Goal: Information Seeking & Learning: Learn about a topic

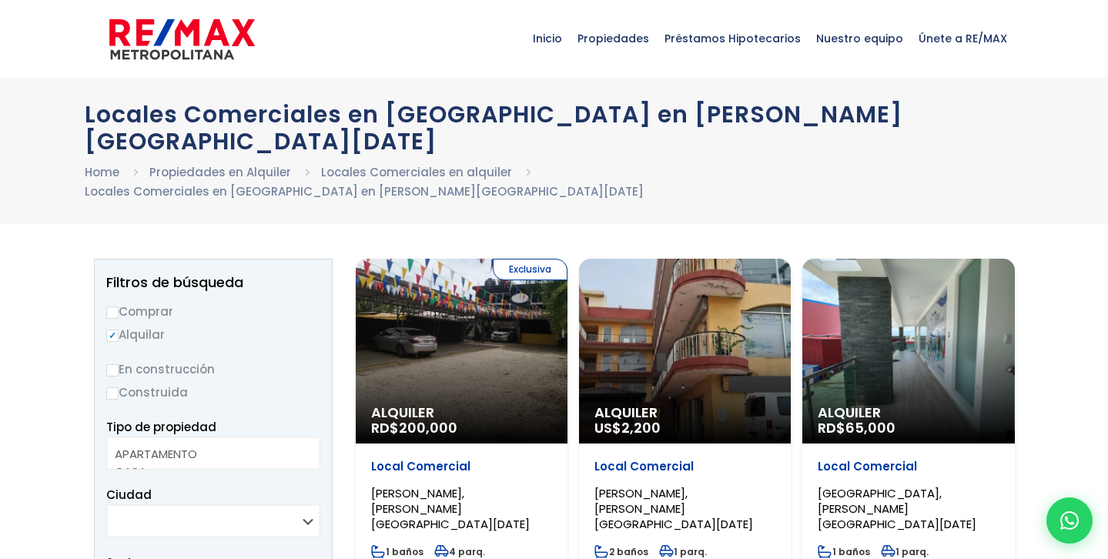
select select
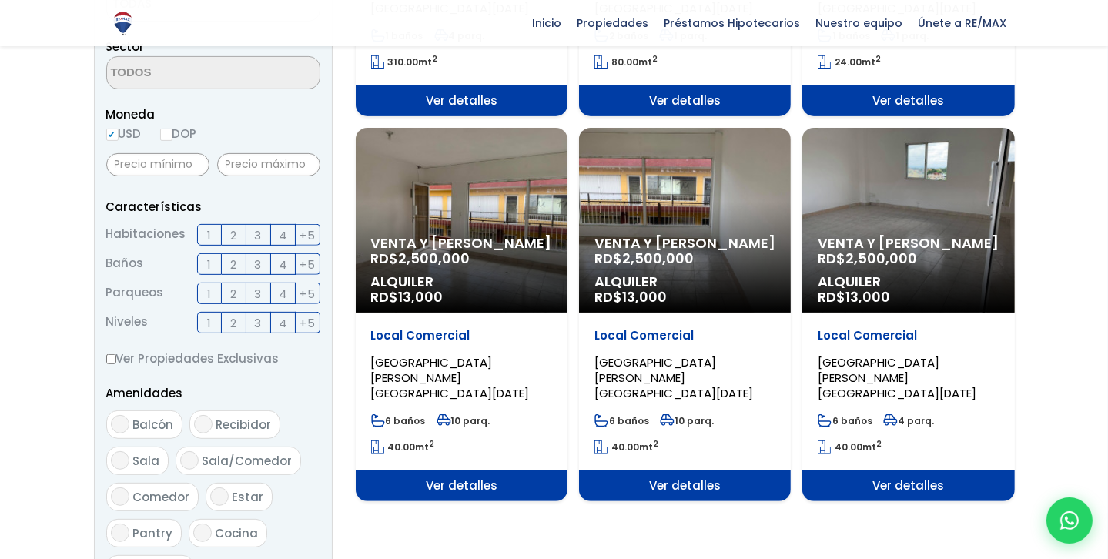
scroll to position [176, 0]
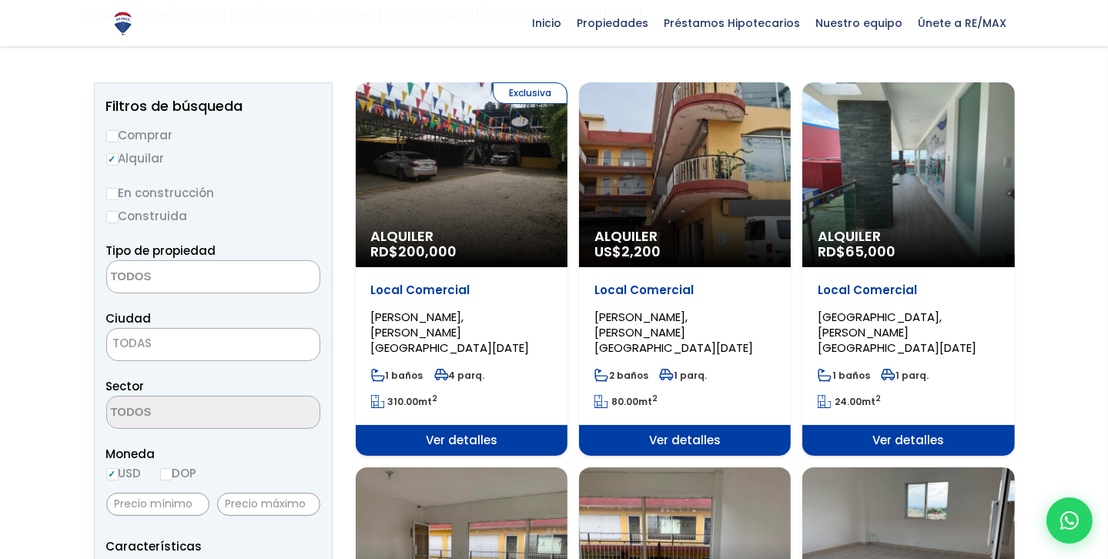
click at [567, 267] on div "Venta y Alquiler RD$ 2,500,000 Alquiler RD$ 13,000" at bounding box center [462, 174] width 212 height 185
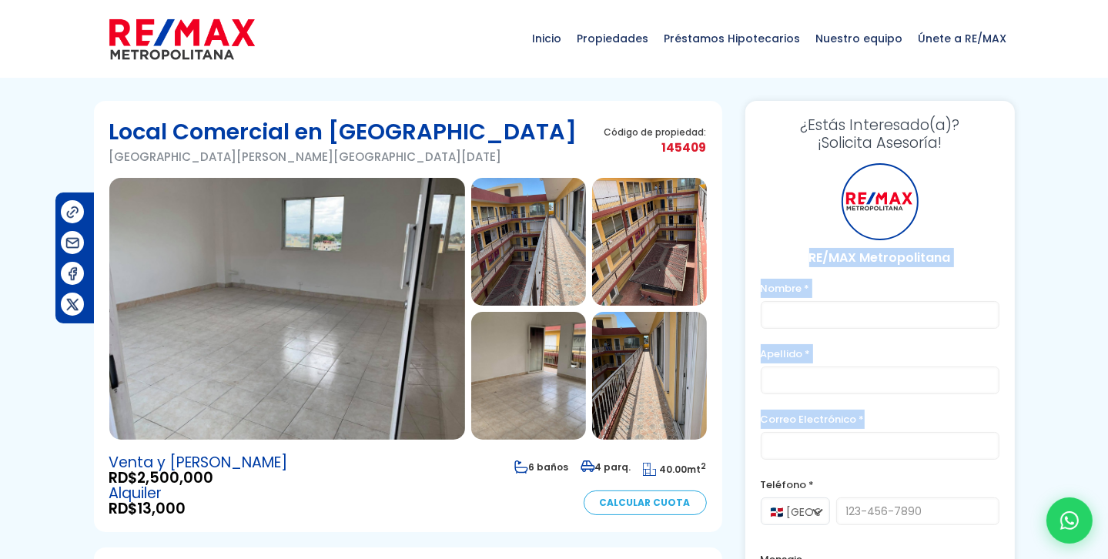
drag, startPoint x: 0, startPoint y: 0, endPoint x: 867, endPoint y: 457, distance: 979.9
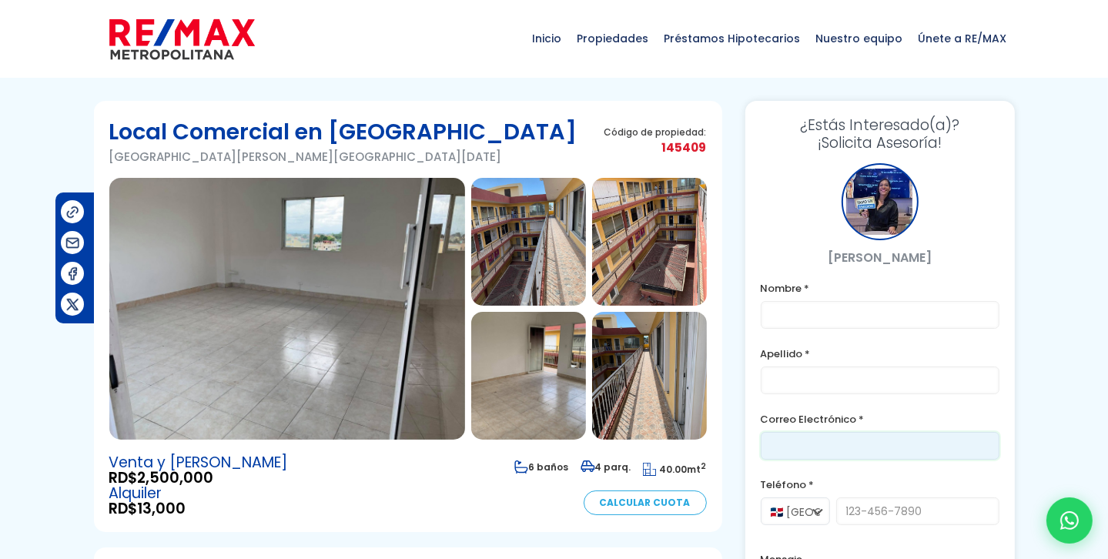
drag, startPoint x: 867, startPoint y: 457, endPoint x: 732, endPoint y: 338, distance: 179.5
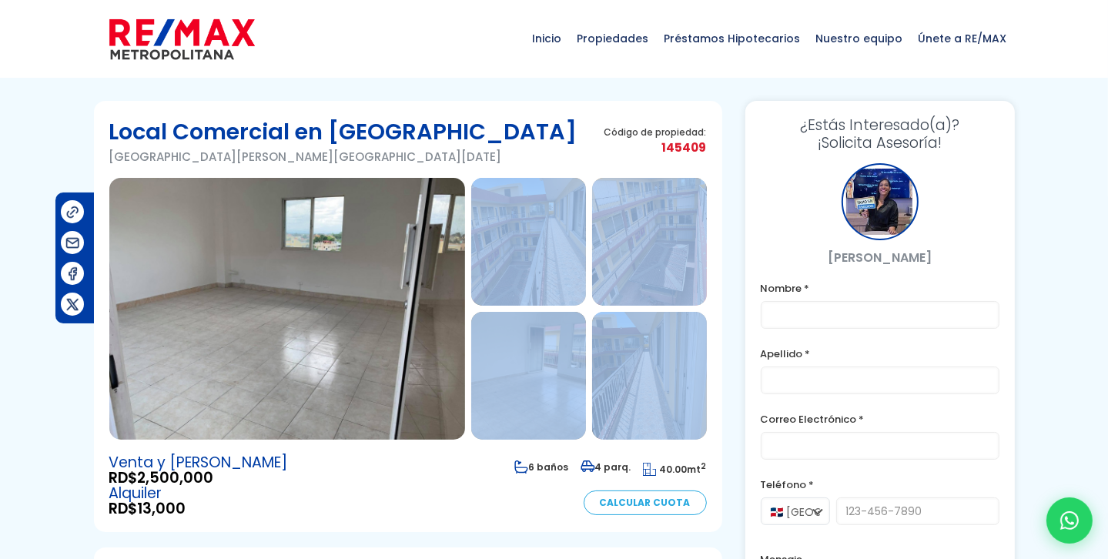
drag, startPoint x: 732, startPoint y: 338, endPoint x: 528, endPoint y: 288, distance: 210.1
click at [528, 288] on img at bounding box center [528, 242] width 115 height 128
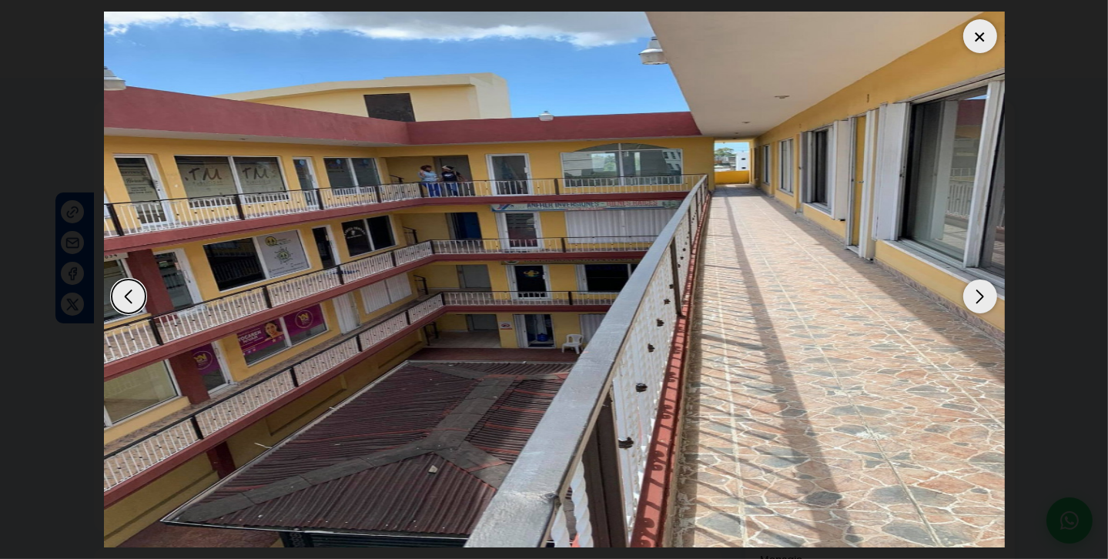
click at [977, 290] on div "Next slide" at bounding box center [980, 296] width 34 height 34
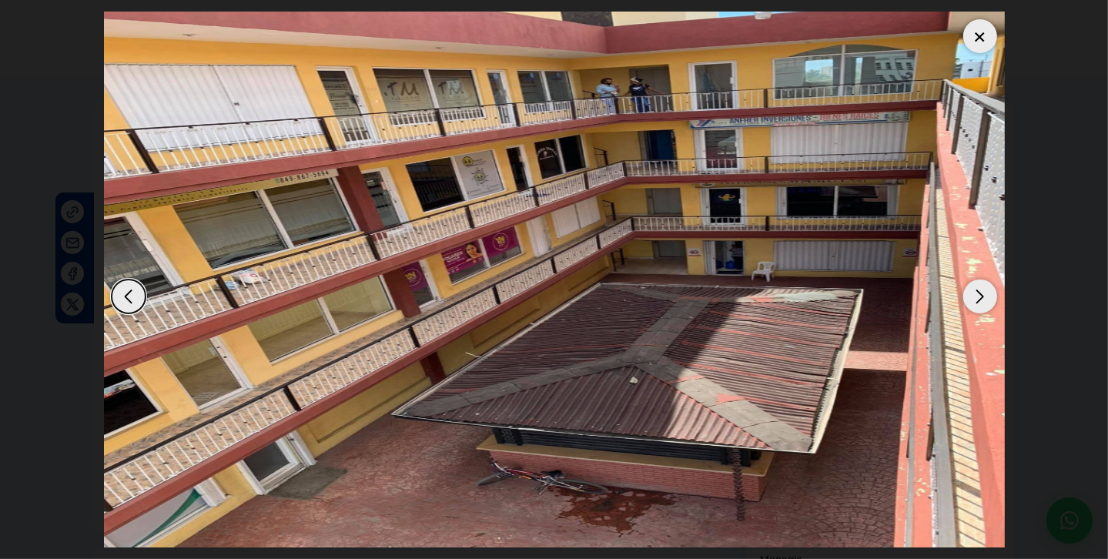
click at [977, 290] on div "Next slide" at bounding box center [980, 296] width 34 height 34
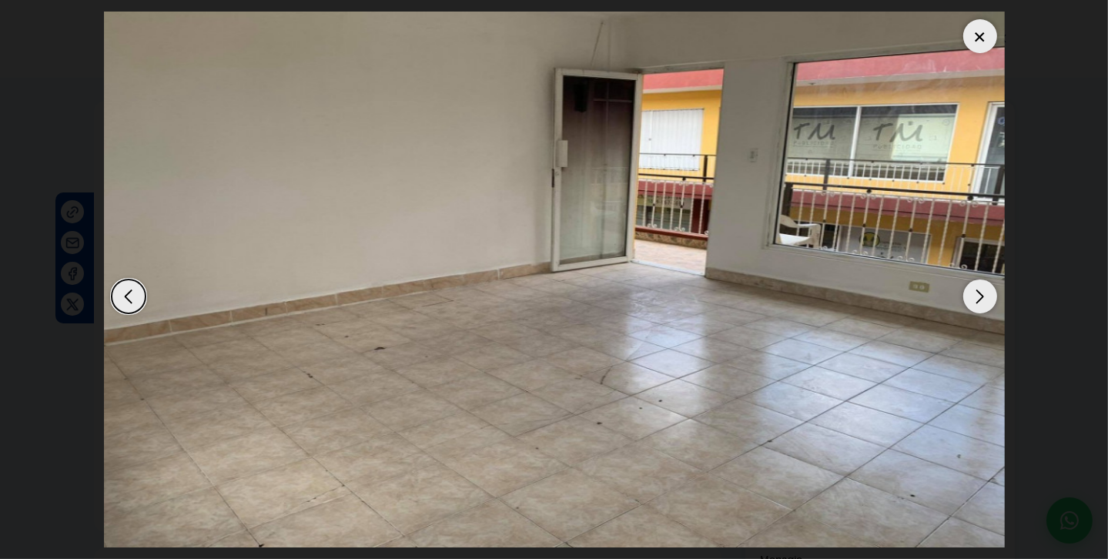
click at [977, 290] on div "Next slide" at bounding box center [980, 296] width 34 height 34
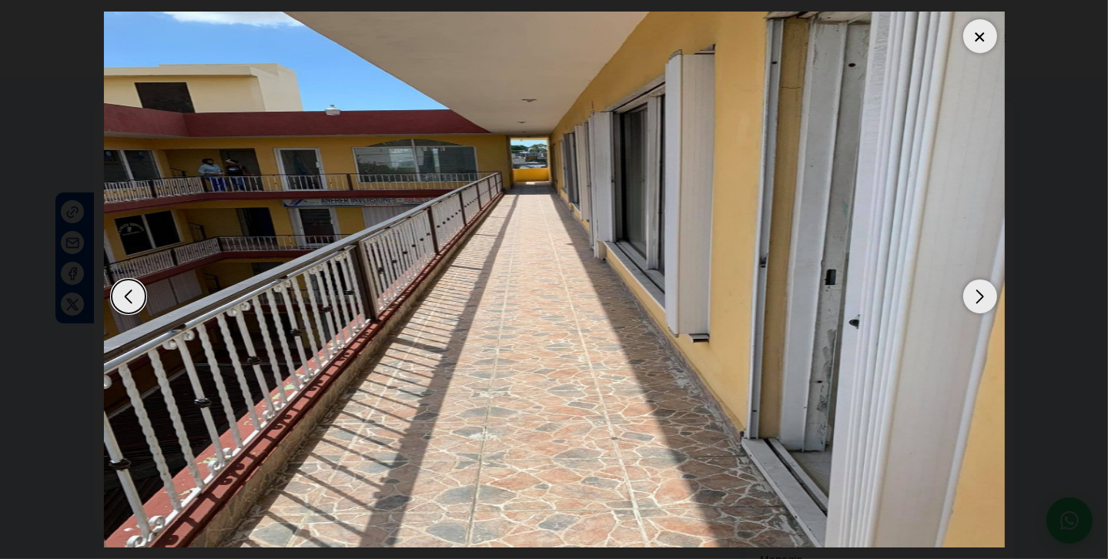
click at [977, 290] on div "Next slide" at bounding box center [980, 296] width 34 height 34
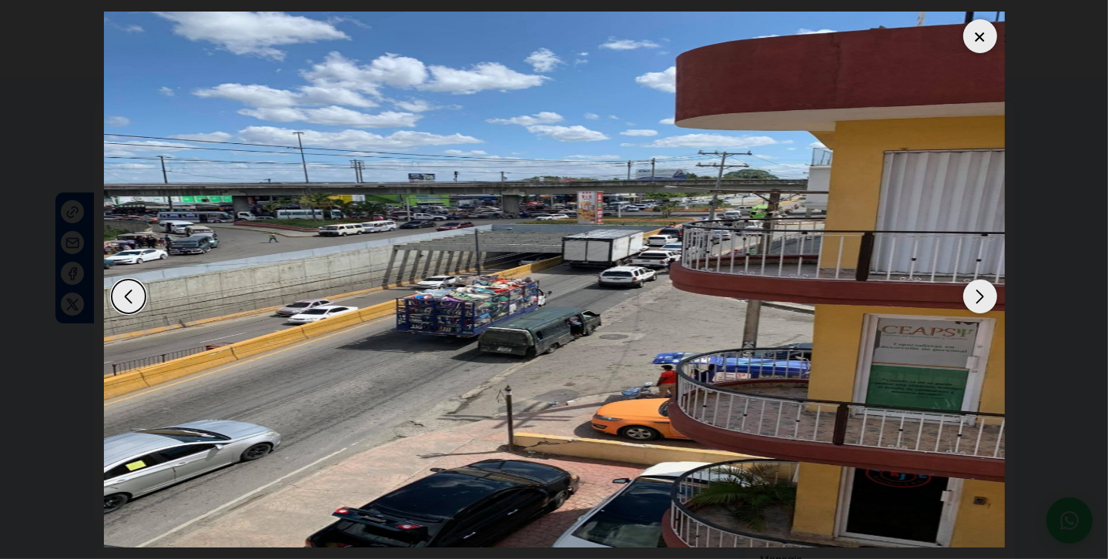
click at [977, 290] on div "Next slide" at bounding box center [980, 296] width 34 height 34
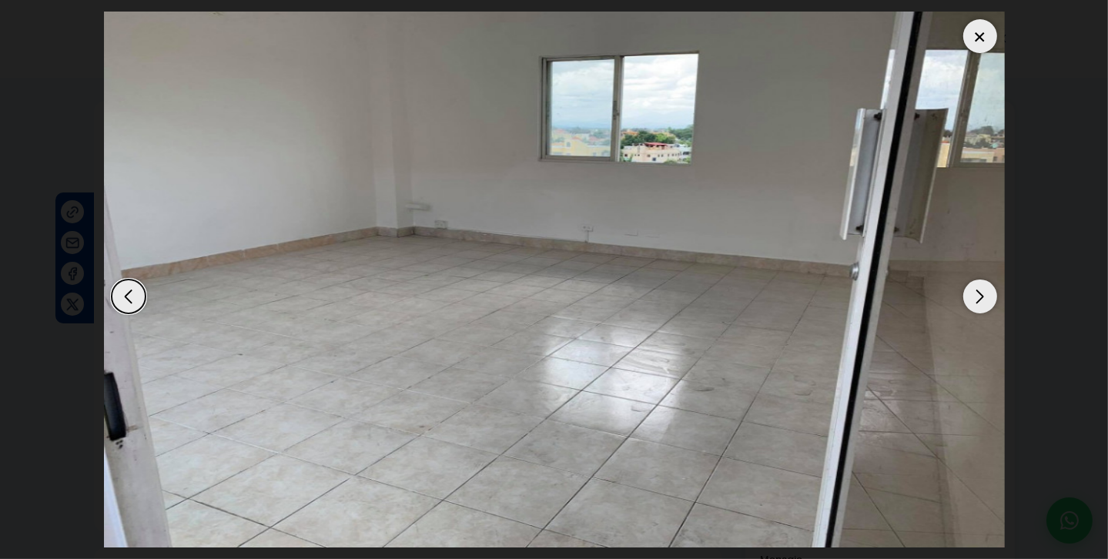
click at [977, 290] on div "Next slide" at bounding box center [980, 296] width 34 height 34
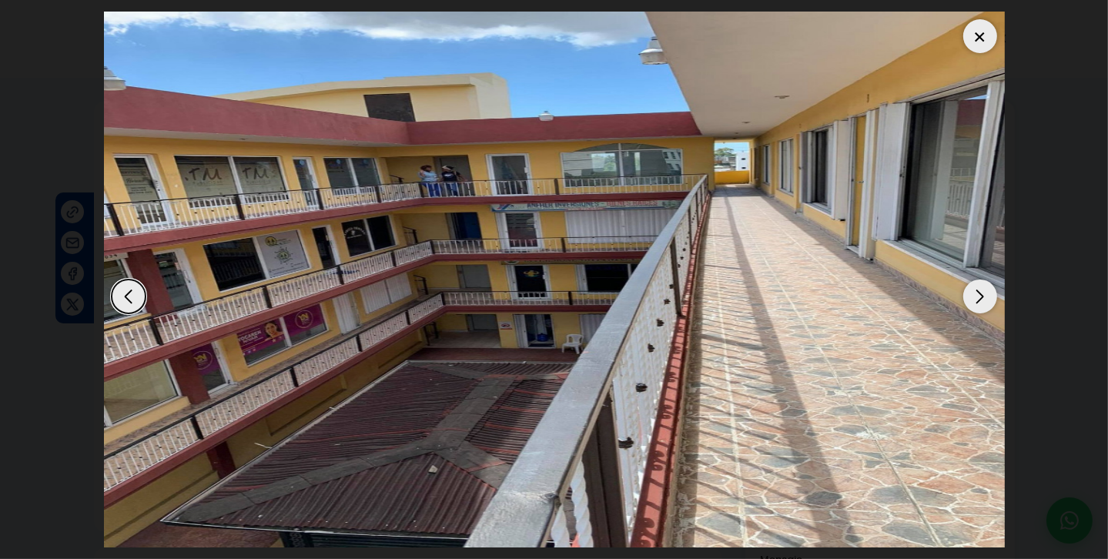
click at [138, 299] on div "Previous slide" at bounding box center [129, 296] width 34 height 34
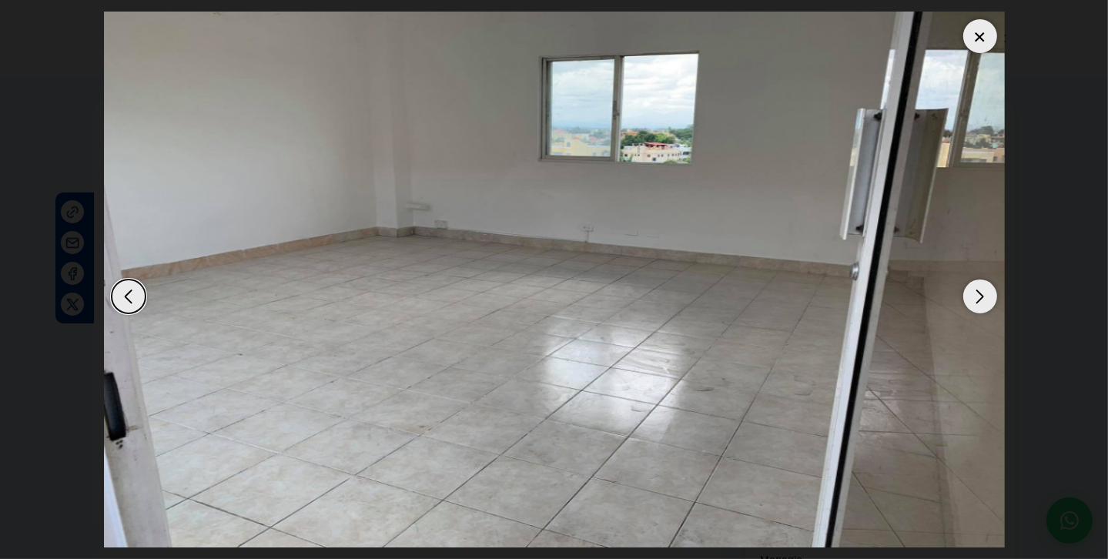
click at [979, 303] on div "Next slide" at bounding box center [980, 296] width 34 height 34
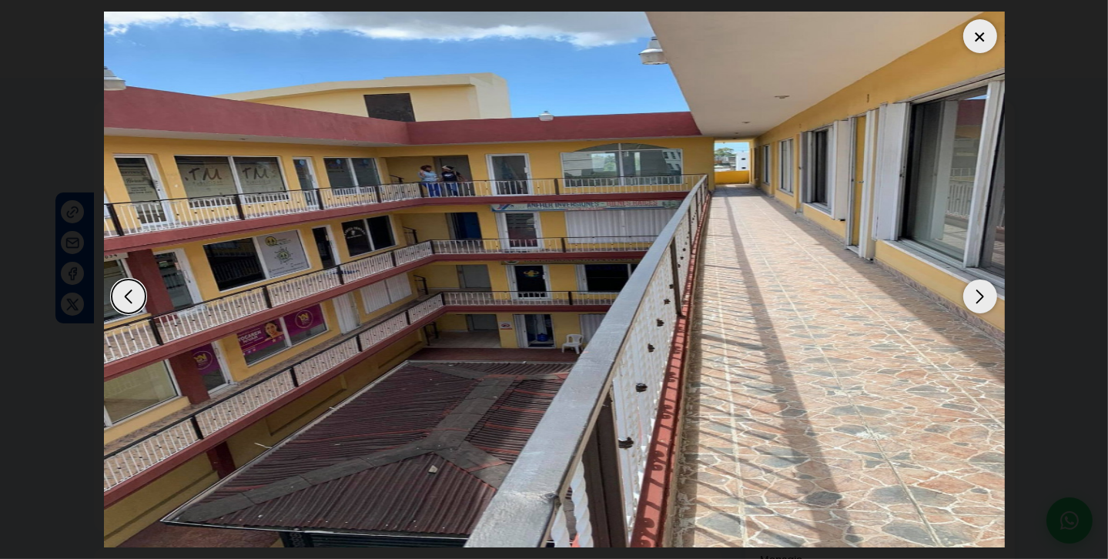
click at [979, 303] on div "Next slide" at bounding box center [980, 296] width 34 height 34
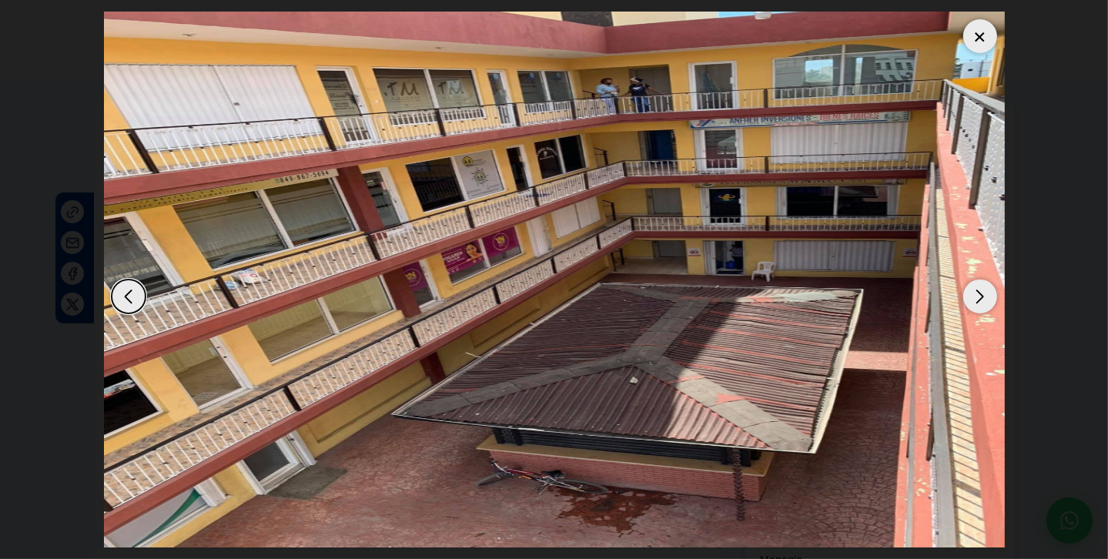
click at [979, 303] on div "Next slide" at bounding box center [980, 296] width 34 height 34
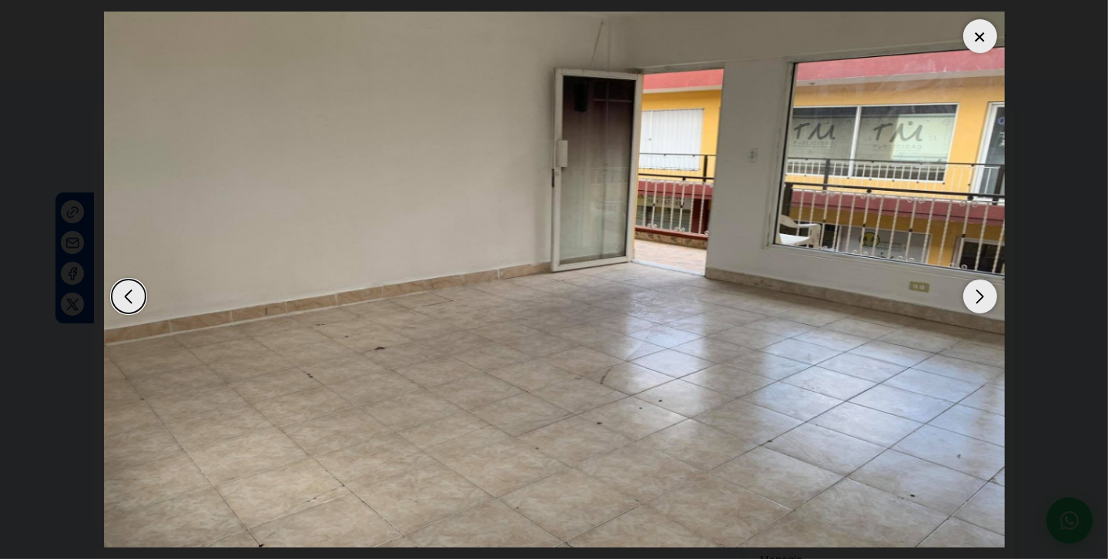
click at [979, 303] on div "Next slide" at bounding box center [980, 296] width 34 height 34
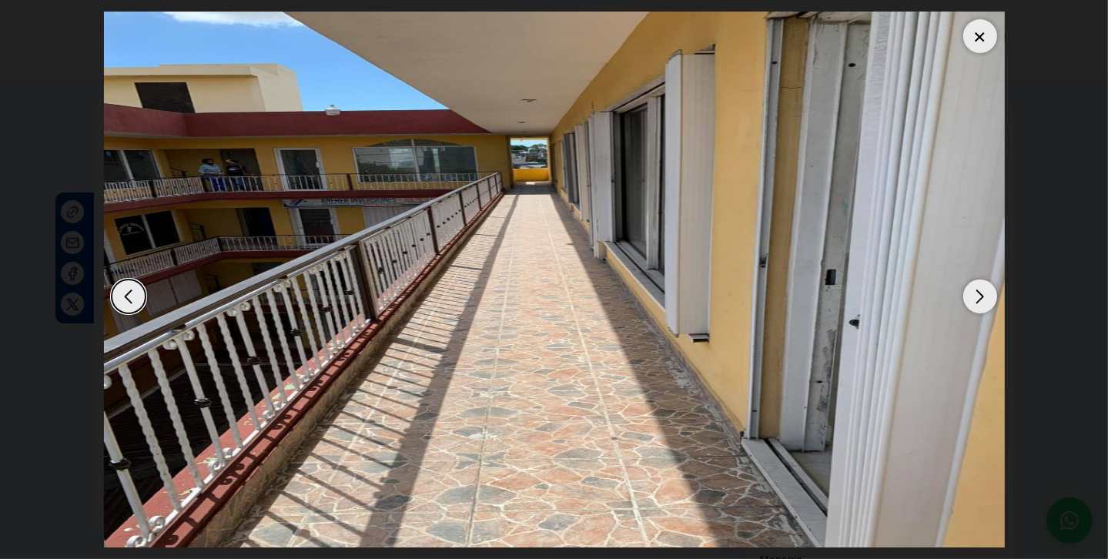
click at [979, 303] on div "Next slide" at bounding box center [980, 296] width 34 height 34
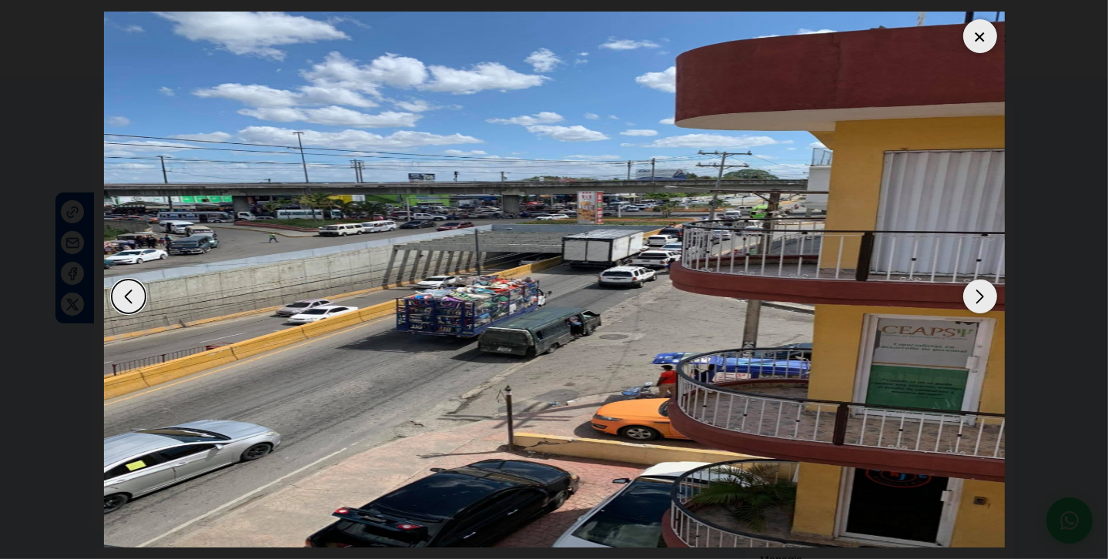
click at [973, 301] on div "Next slide" at bounding box center [980, 296] width 34 height 34
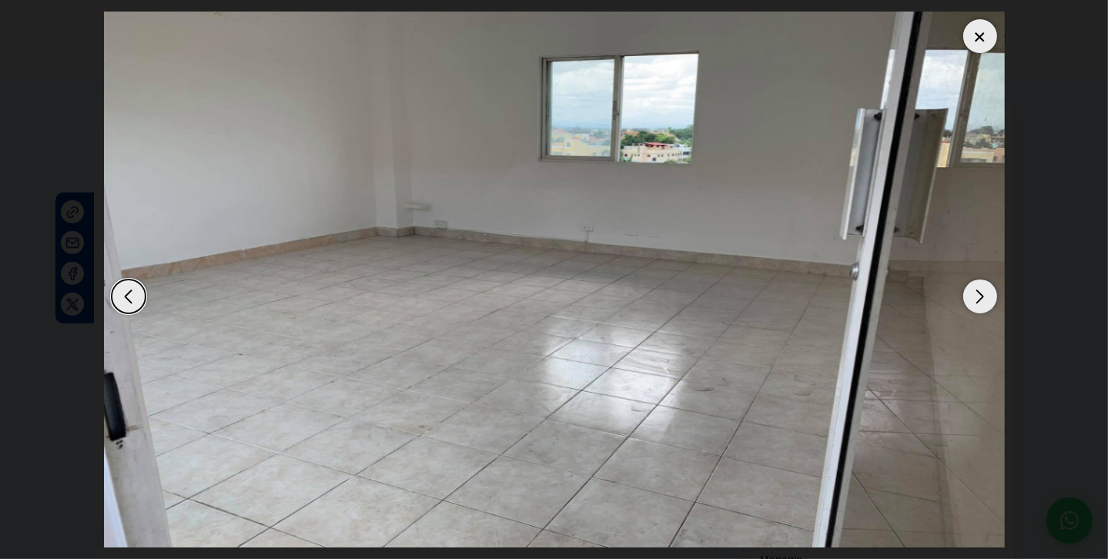
click at [973, 301] on div "Next slide" at bounding box center [980, 296] width 34 height 34
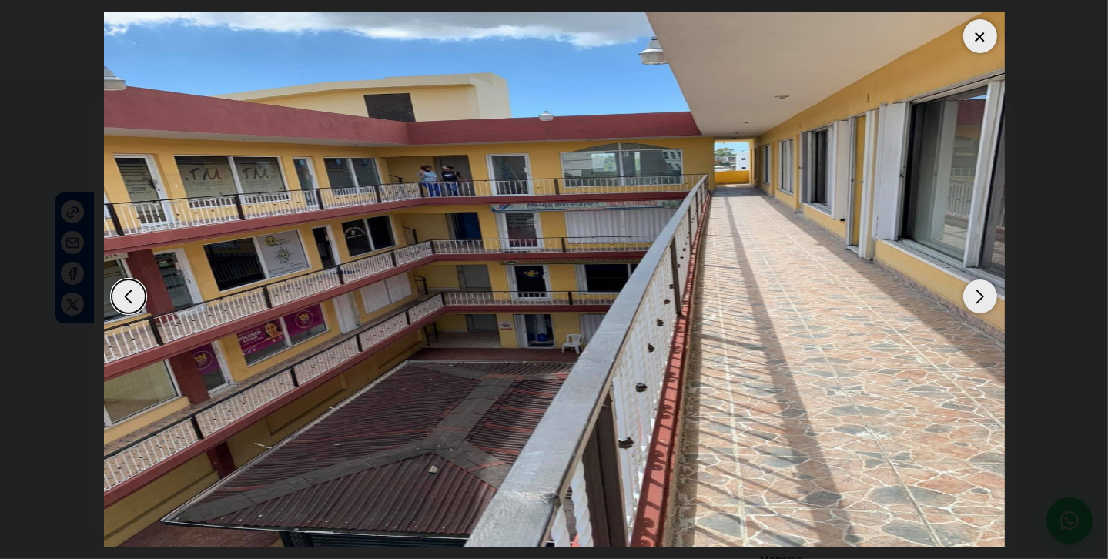
click at [973, 301] on div "Next slide" at bounding box center [980, 296] width 34 height 34
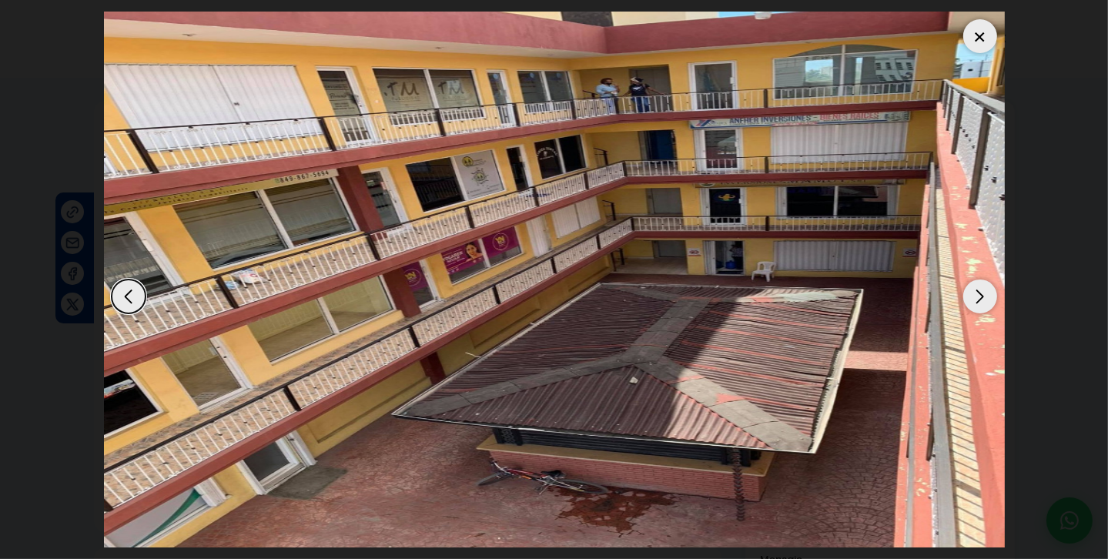
click at [973, 302] on div "Next slide" at bounding box center [980, 296] width 34 height 34
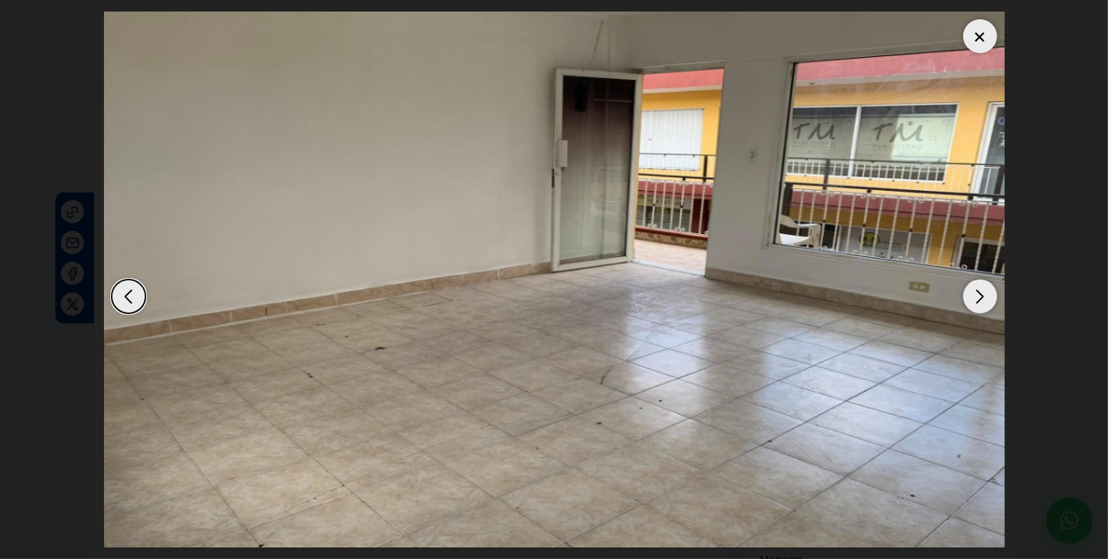
click at [987, 39] on div at bounding box center [980, 36] width 34 height 34
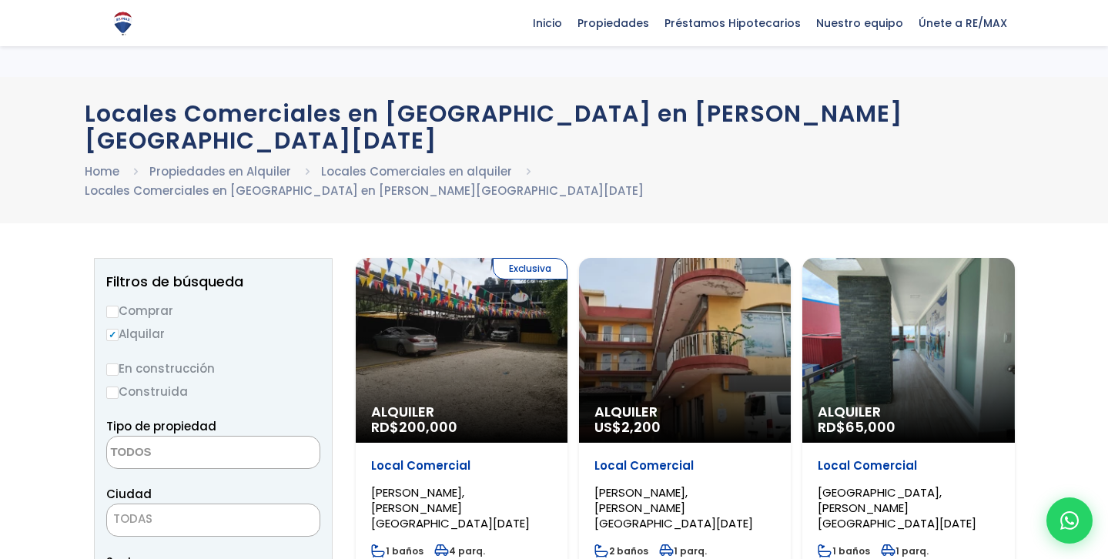
select select
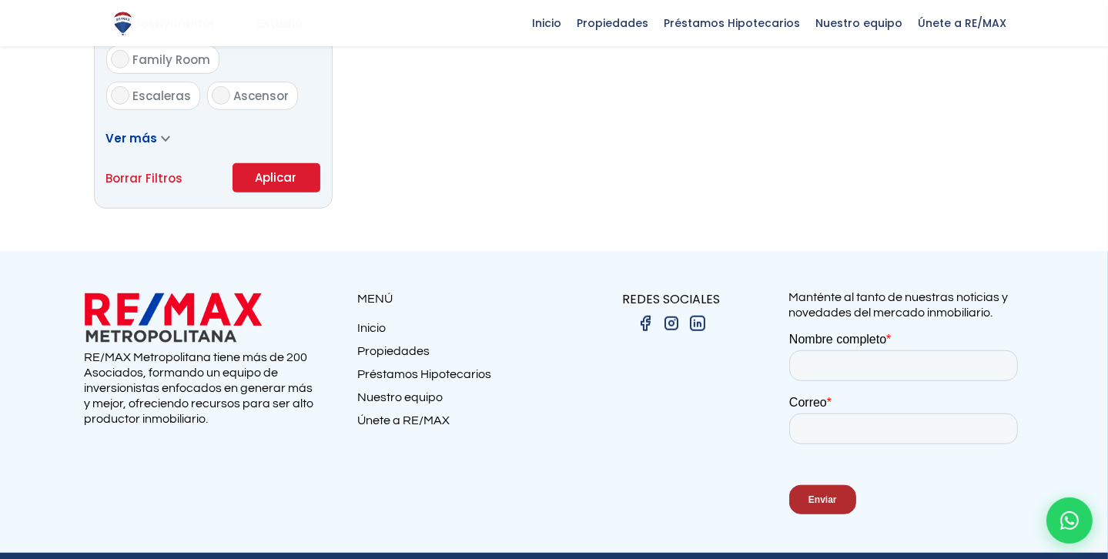
scroll to position [120, 0]
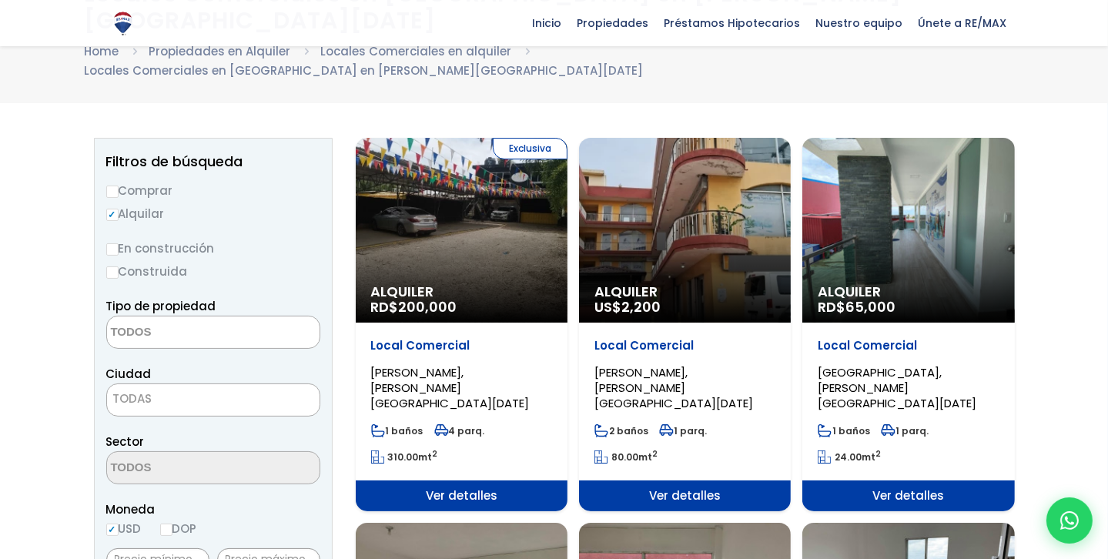
drag, startPoint x: 702, startPoint y: 181, endPoint x: 554, endPoint y: 196, distance: 149.3
